Goal: Information Seeking & Learning: Learn about a topic

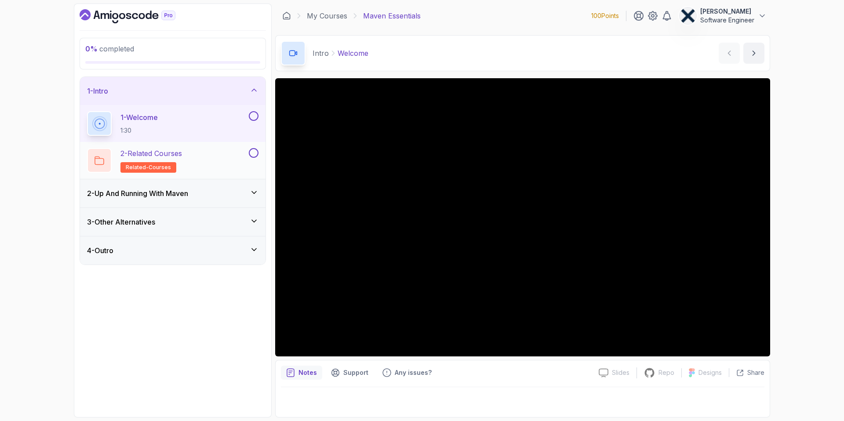
click at [147, 159] on h2 "2 - Related Courses related-courses" at bounding box center [151, 160] width 62 height 25
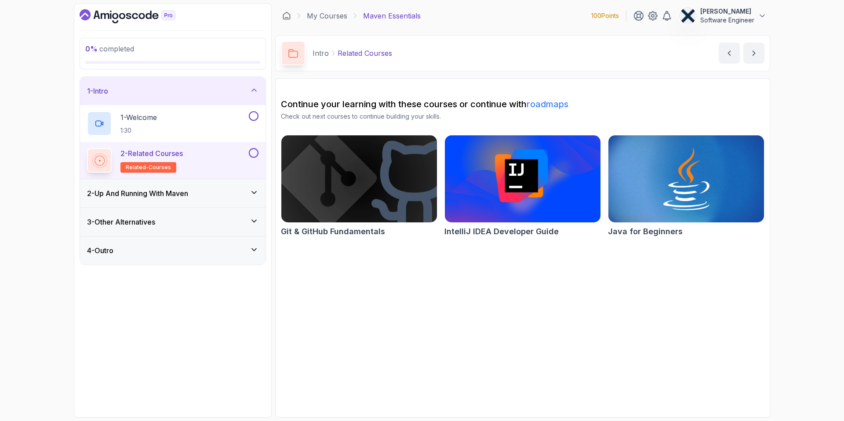
click at [136, 198] on h3 "2 - Up And Running With [PERSON_NAME]" at bounding box center [137, 193] width 101 height 11
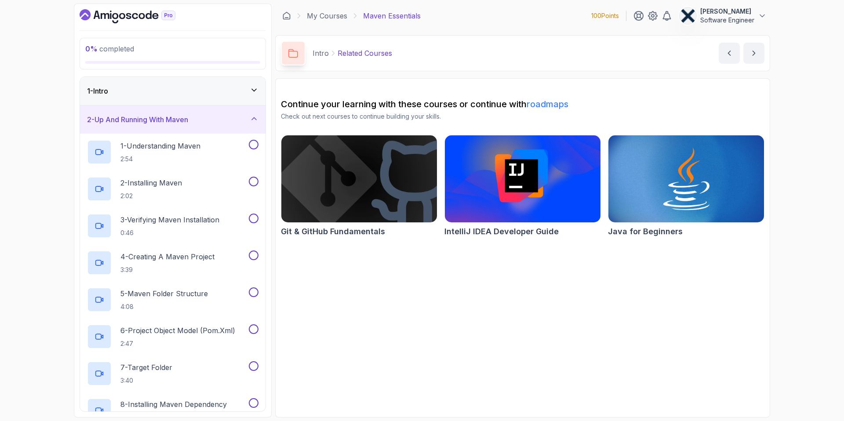
click at [130, 117] on h3 "2 - Up And Running With [PERSON_NAME]" at bounding box center [137, 119] width 101 height 11
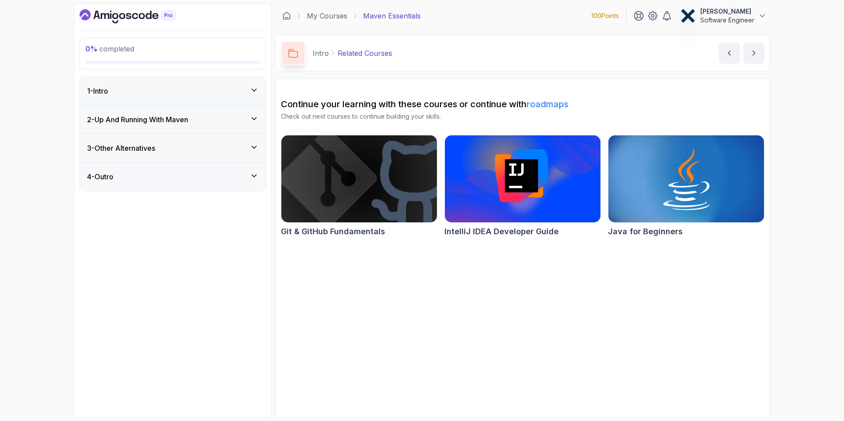
click at [122, 147] on h3 "3 - Other Alternatives" at bounding box center [121, 148] width 68 height 11
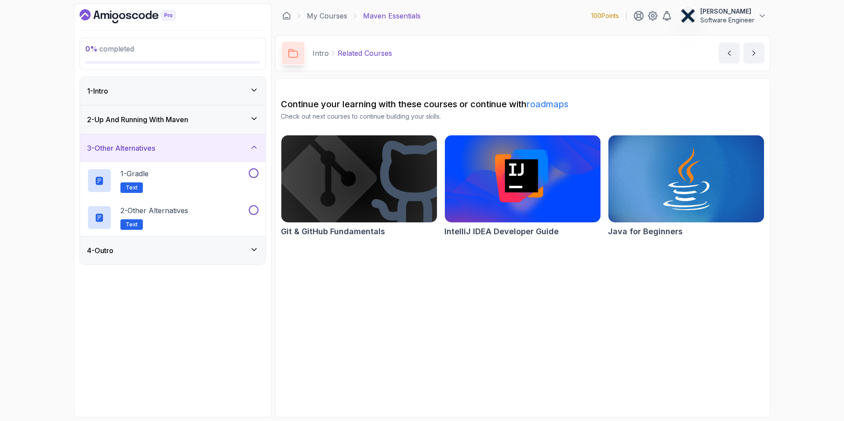
click at [135, 113] on div "2 - Up And Running With [PERSON_NAME]" at bounding box center [173, 120] width 186 height 28
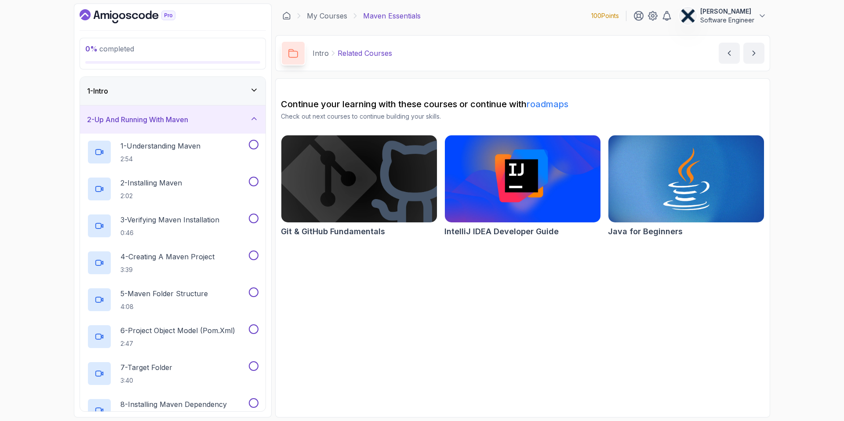
click at [135, 114] on h3 "2 - Up And Running With [PERSON_NAME]" at bounding box center [137, 119] width 101 height 11
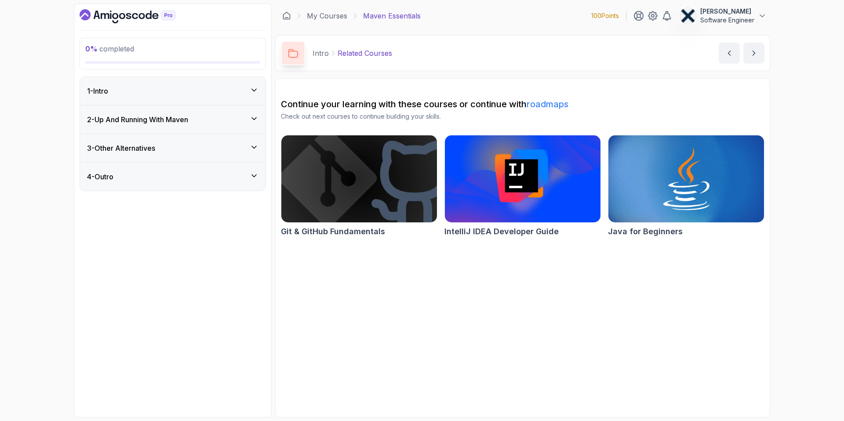
click at [141, 97] on div "1 - Intro" at bounding box center [173, 91] width 186 height 28
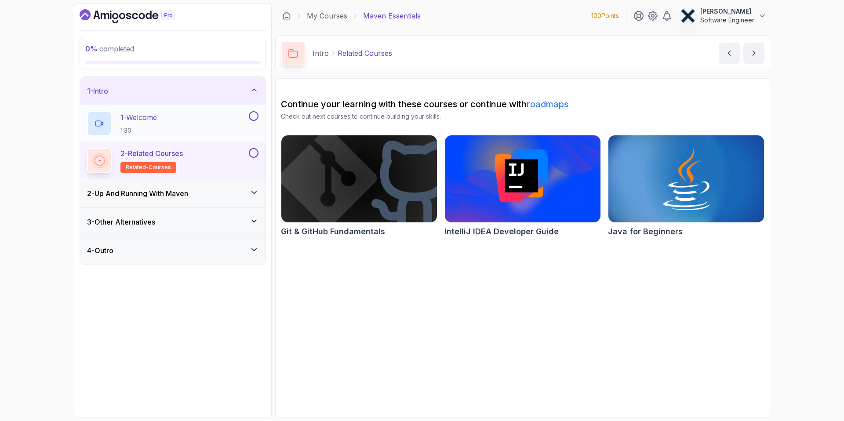
click at [144, 124] on h2 "1 - Welcome 1:30" at bounding box center [138, 123] width 36 height 23
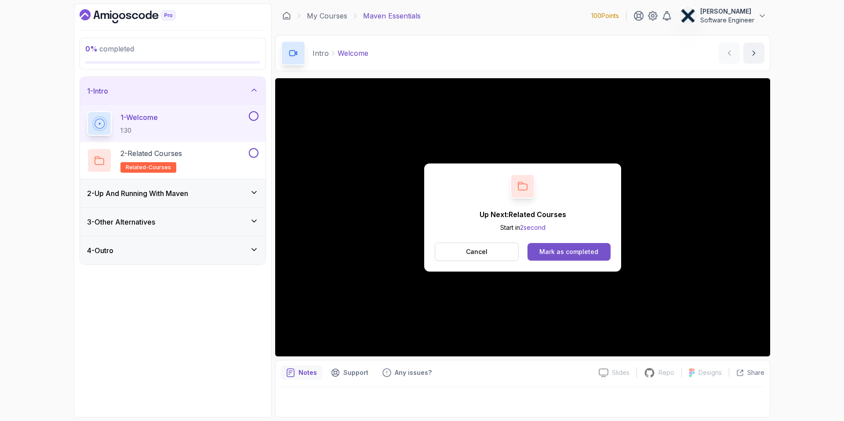
click at [549, 248] on div "Mark as completed" at bounding box center [568, 252] width 59 height 9
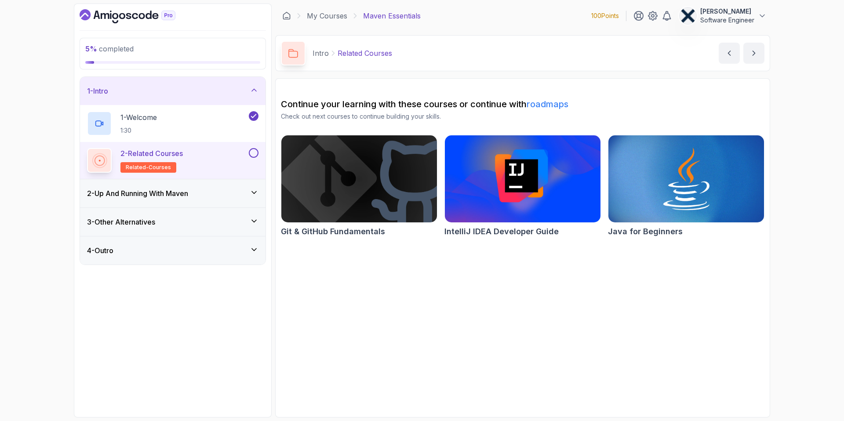
click at [542, 106] on link "roadmaps" at bounding box center [548, 104] width 42 height 11
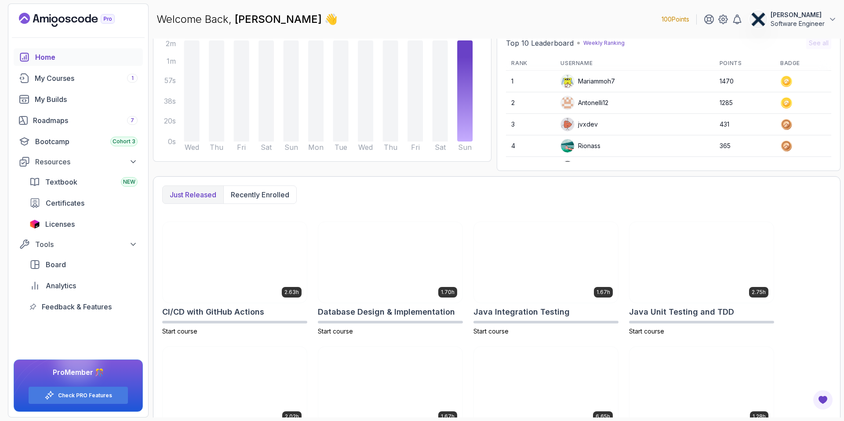
scroll to position [92, 0]
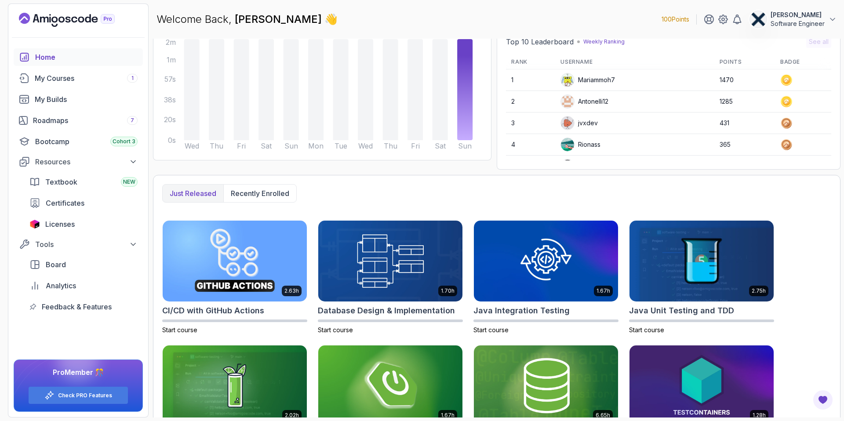
click at [64, 59] on div "Home" at bounding box center [86, 57] width 102 height 11
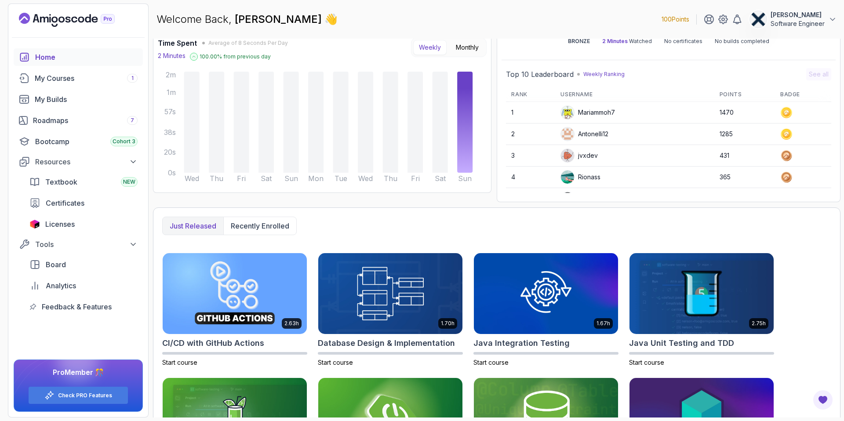
scroll to position [0, 0]
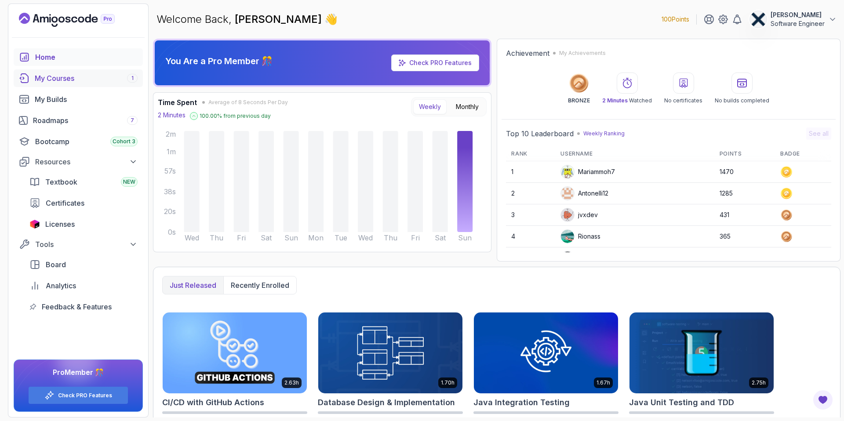
click at [76, 77] on div "My Courses 1" at bounding box center [86, 78] width 103 height 11
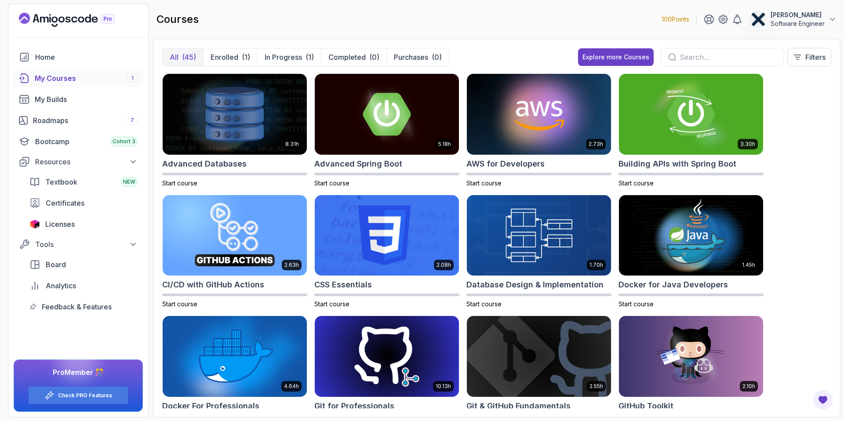
click at [686, 62] on input "text" at bounding box center [728, 57] width 97 height 11
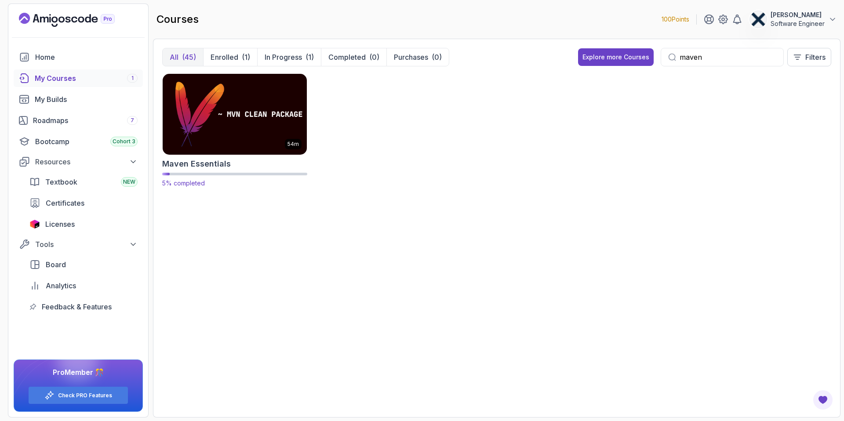
type input "maven"
click at [236, 137] on img at bounding box center [234, 114] width 151 height 85
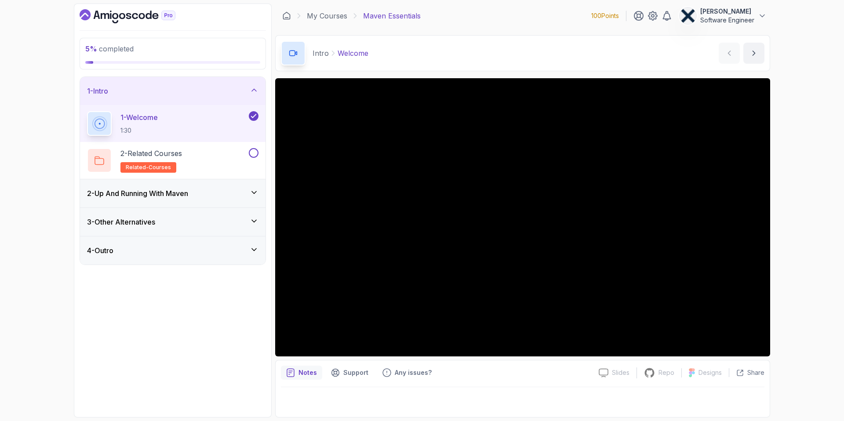
click at [143, 194] on h3 "2 - Up And Running With Maven" at bounding box center [137, 193] width 101 height 11
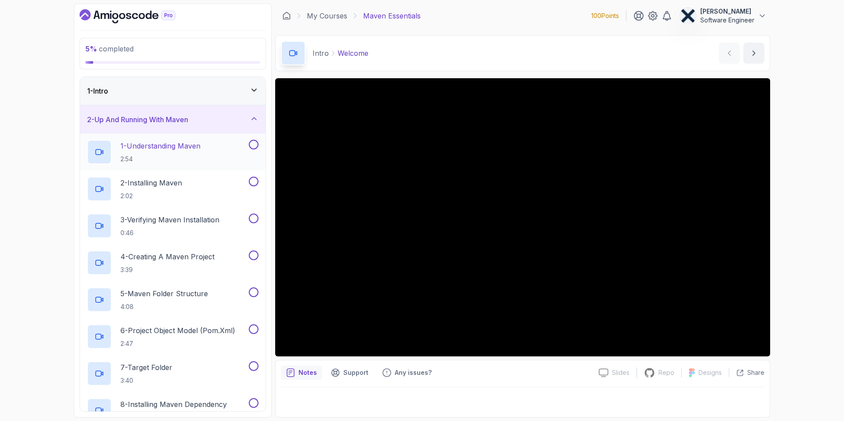
click at [157, 155] on p "2:54" at bounding box center [160, 159] width 80 height 9
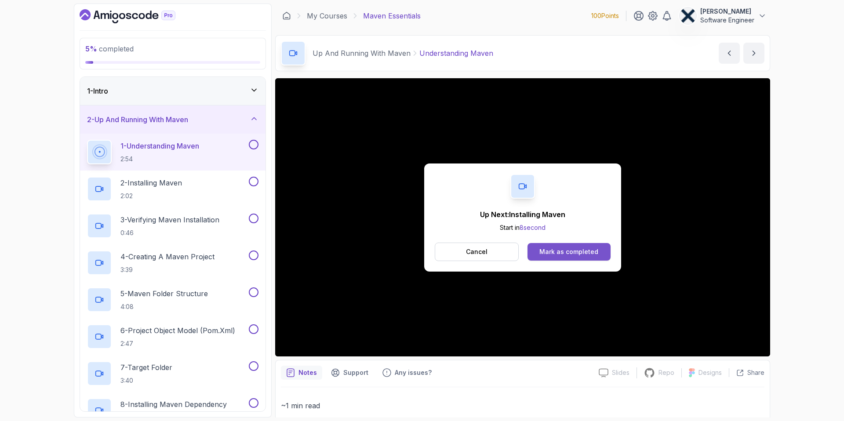
click at [566, 250] on div "Mark as completed" at bounding box center [568, 252] width 59 height 9
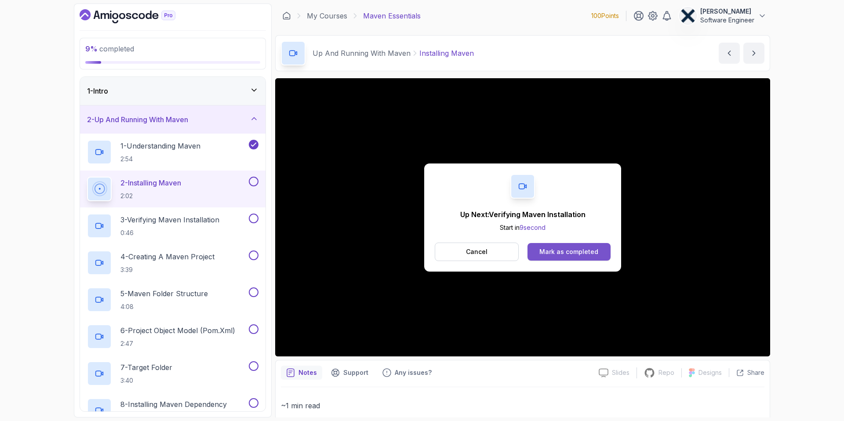
click at [563, 255] on div "Mark as completed" at bounding box center [568, 252] width 59 height 9
